Goal: Task Accomplishment & Management: Manage account settings

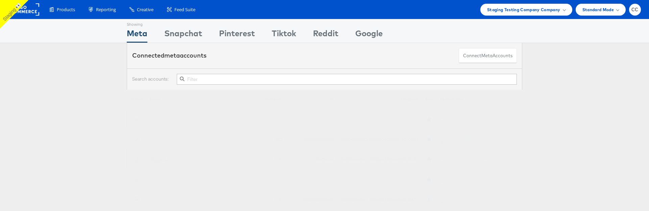
click at [169, 156] on link "Stitcher Live" at bounding box center [161, 158] width 23 height 5
